Goal: Task Accomplishment & Management: Use online tool/utility

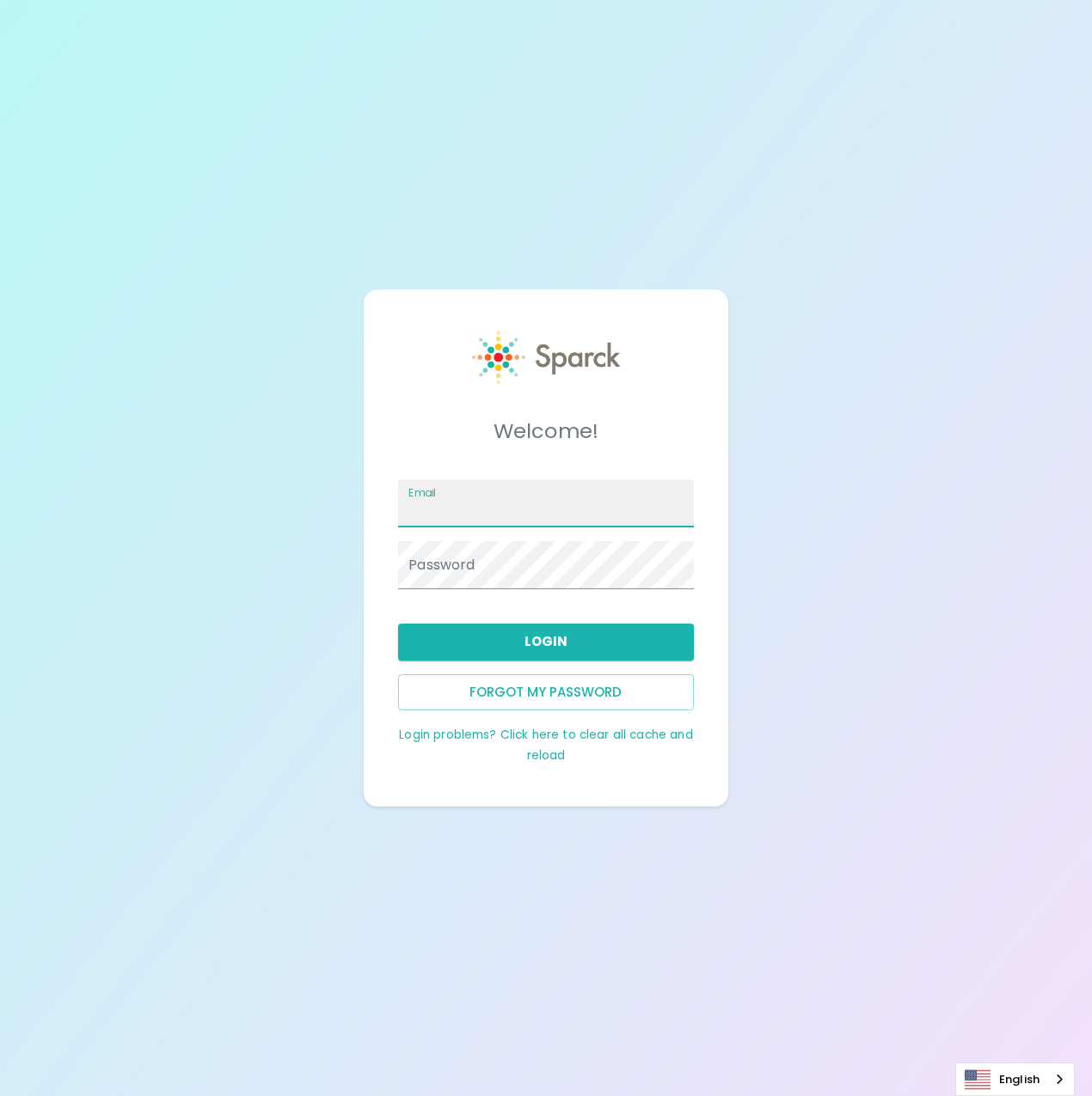
click at [467, 490] on input "Email" at bounding box center [546, 504] width 295 height 48
type input "[EMAIL_ADDRESS][PERSON_NAME][DOMAIN_NAME]"
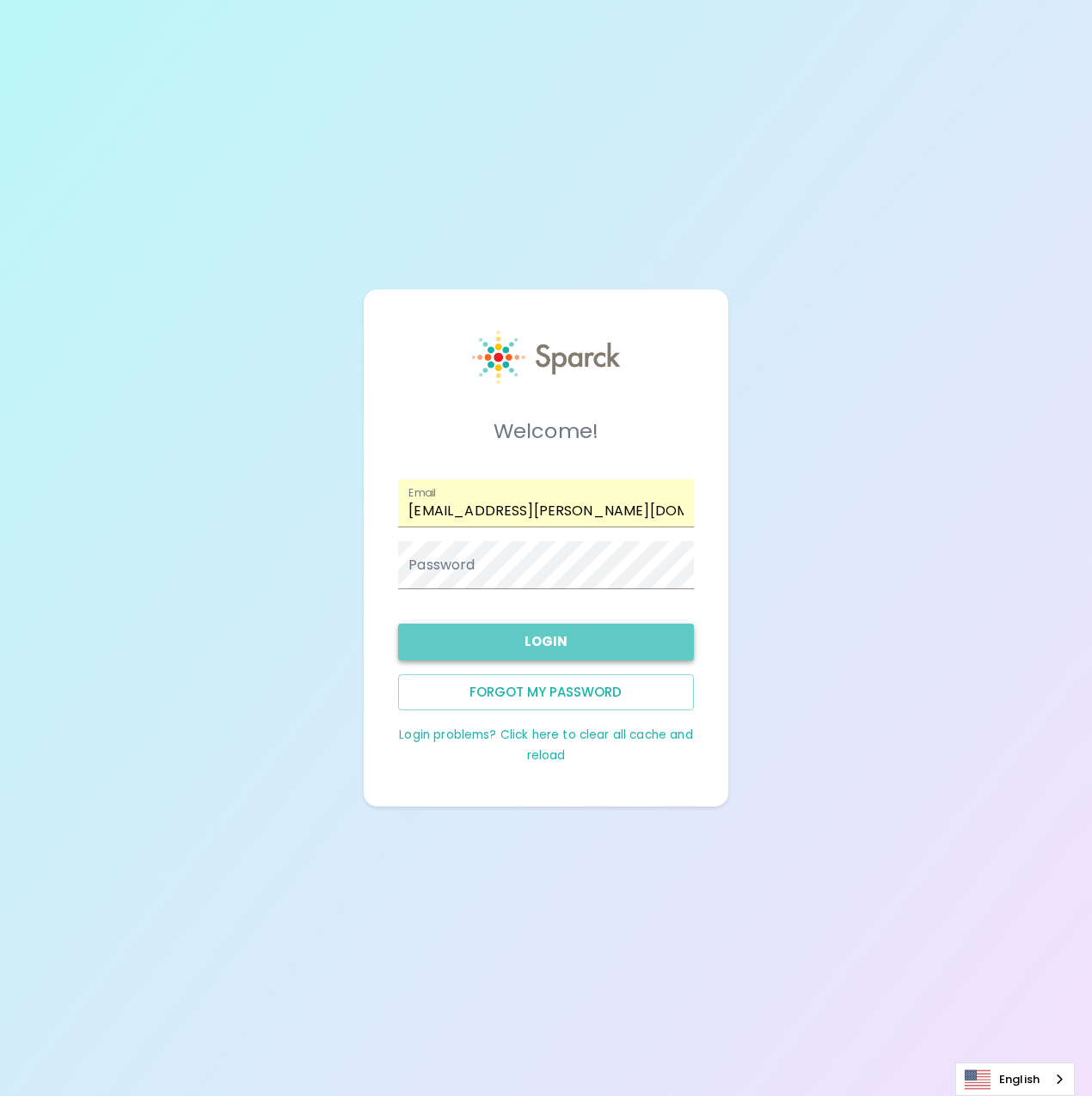
click at [515, 655] on button "Login" at bounding box center [546, 641] width 295 height 36
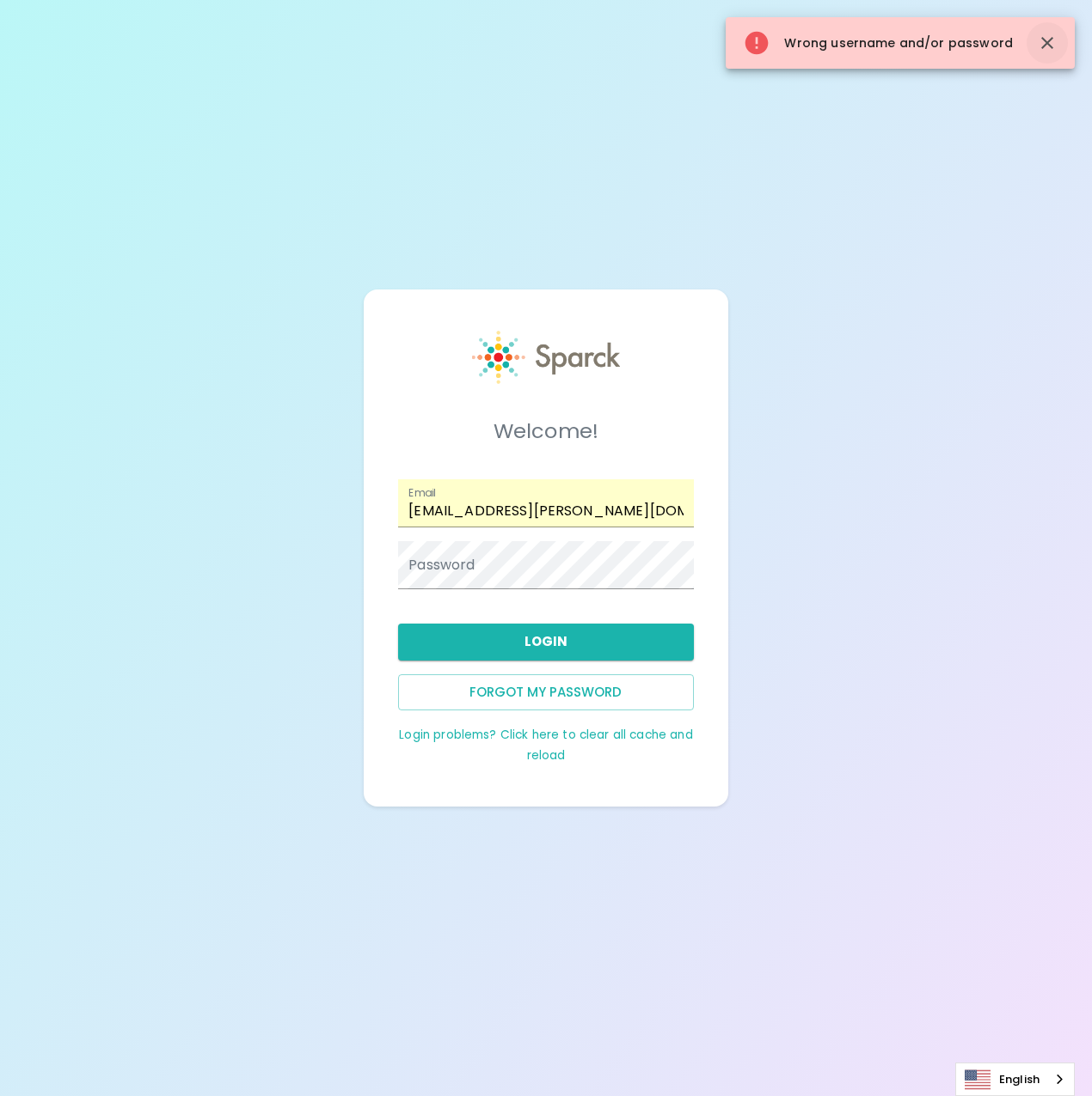
click at [1056, 43] on icon "button" at bounding box center [1046, 43] width 20 height 20
